Goal: Information Seeking & Learning: Find contact information

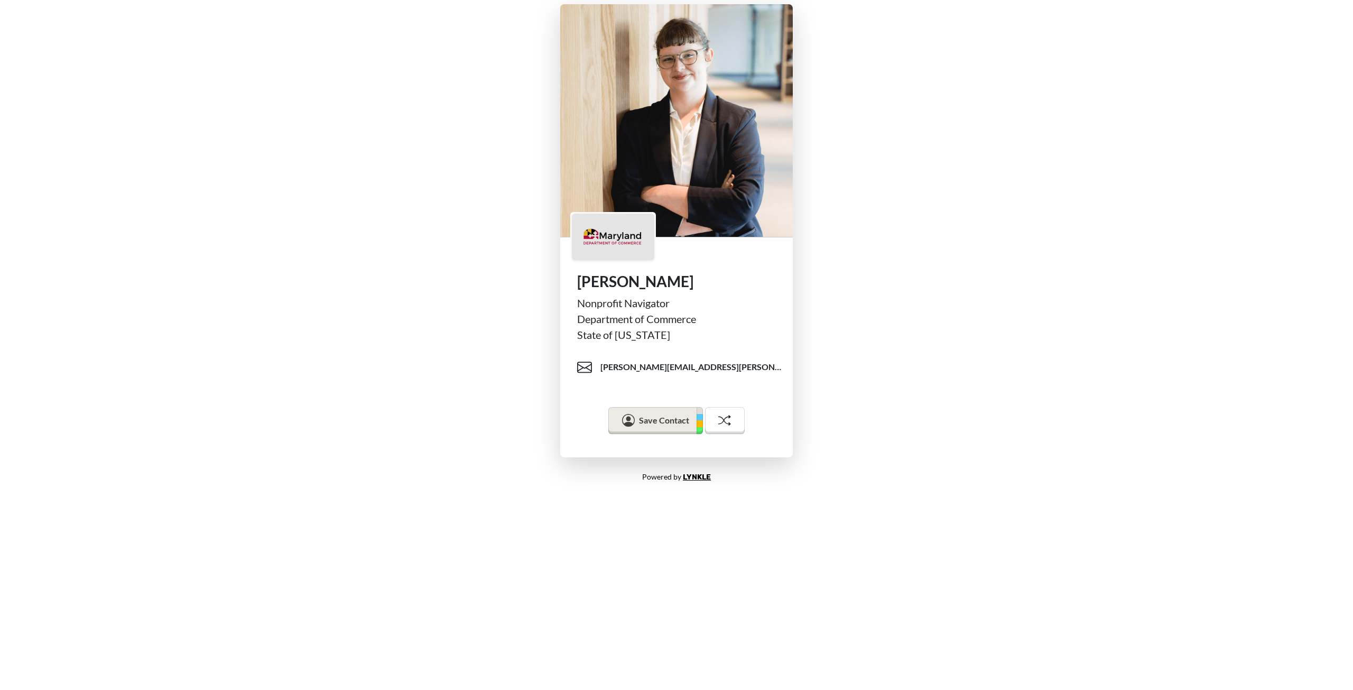
click at [1026, 292] on div "Jessica Doiron Nonprofit Navigator Department of Commerce State of Maryland jes…" at bounding box center [676, 230] width 1353 height 461
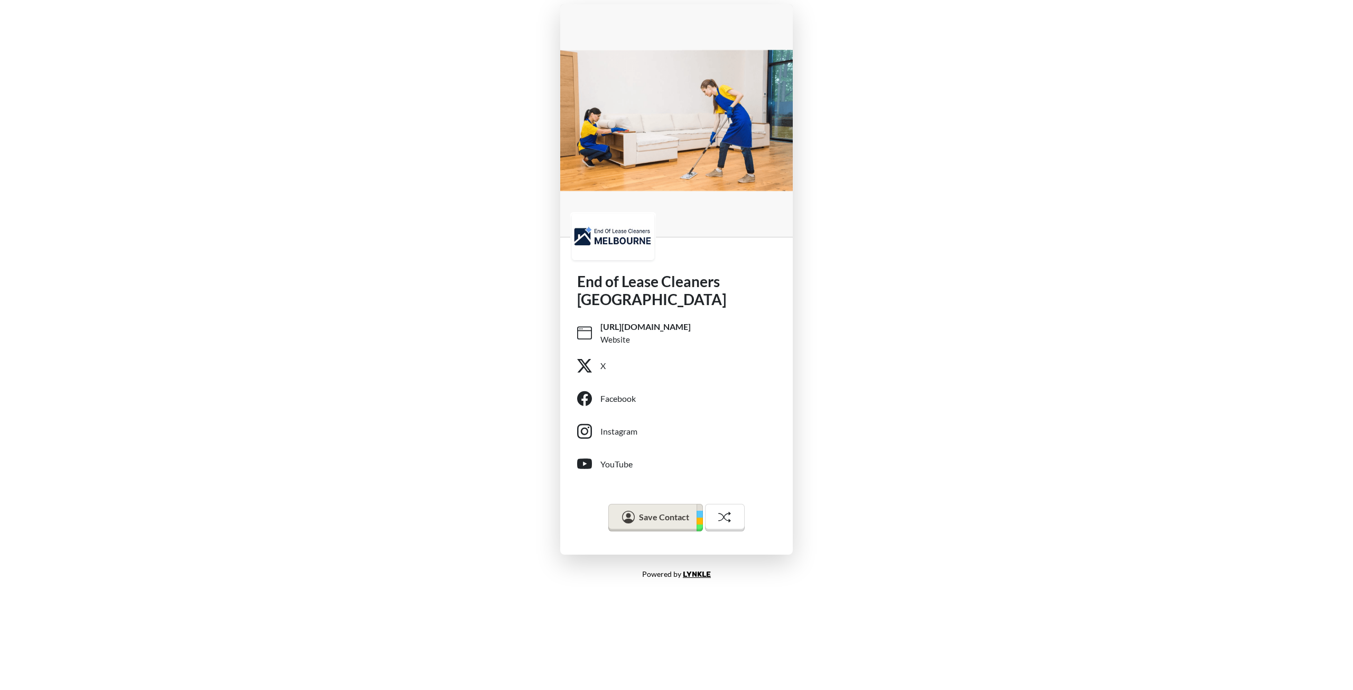
click at [590, 284] on h1 "End of Lease Cleaners Melbourne" at bounding box center [676, 290] width 199 height 35
drag, startPoint x: 590, startPoint y: 284, endPoint x: 640, endPoint y: 304, distance: 54.6
click at [640, 304] on h1 "End of Lease Cleaners Melbourne" at bounding box center [676, 290] width 199 height 35
copy h1 "End of Lease Cleaners Melbourne"
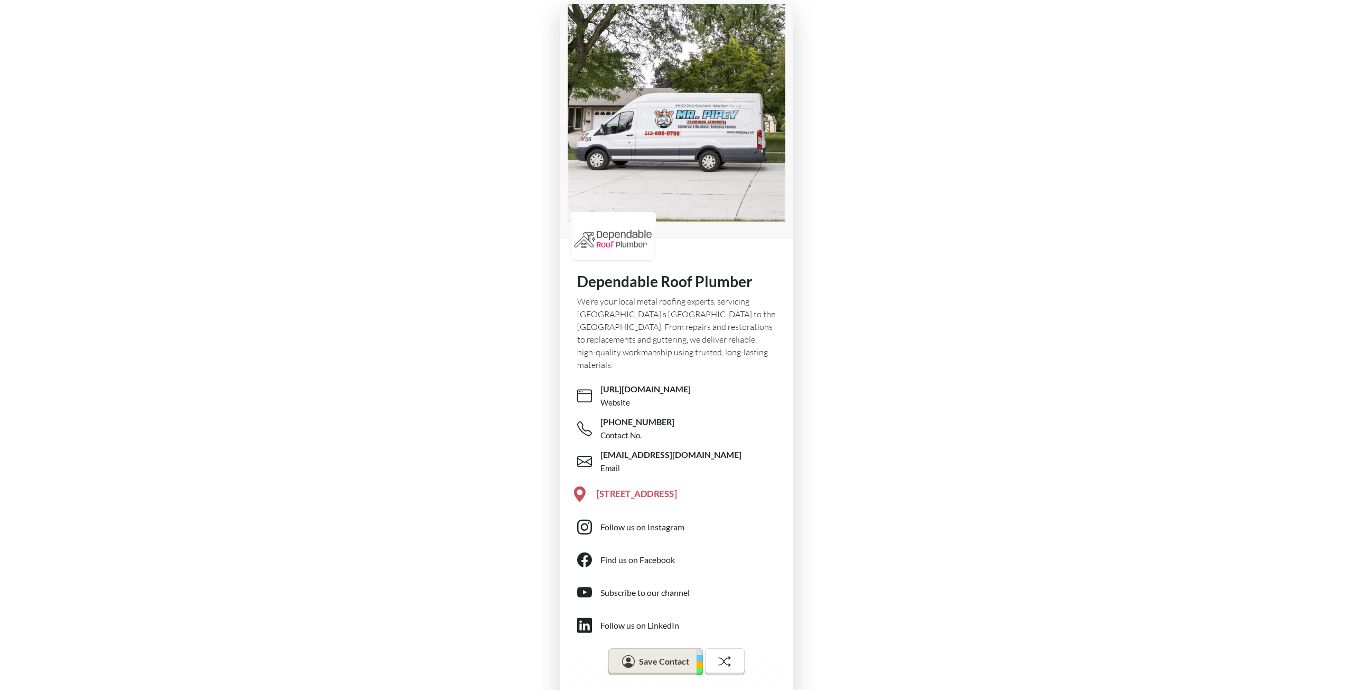
click at [677, 487] on span "1044A Dandenong Road Carnegie Vic 3163" at bounding box center [637, 493] width 80 height 13
